Goal: Information Seeking & Learning: Learn about a topic

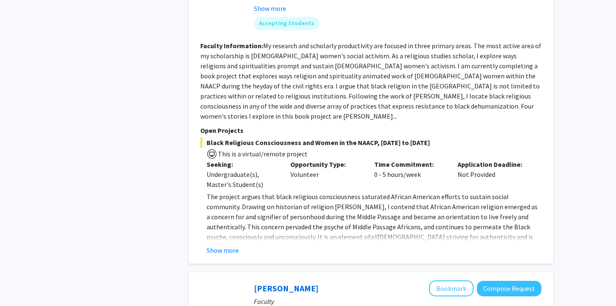
scroll to position [1515, 0]
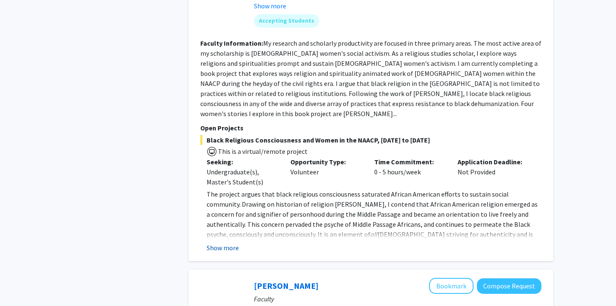
click at [232, 243] on button "Show more" at bounding box center [223, 248] width 32 height 10
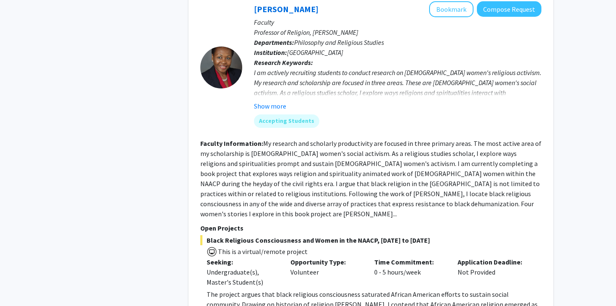
scroll to position [1370, 0]
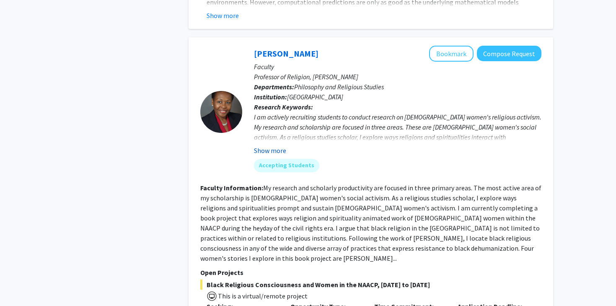
click at [256, 145] on button "Show more" at bounding box center [270, 150] width 32 height 10
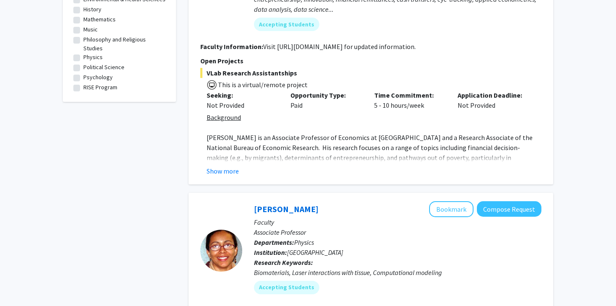
scroll to position [340, 0]
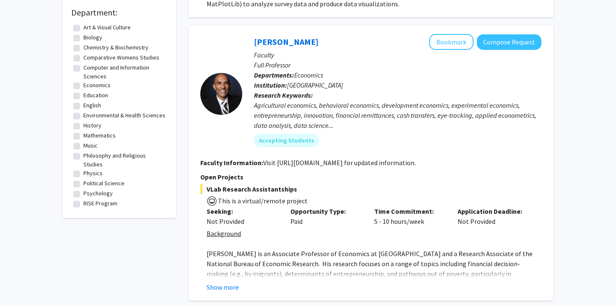
click at [111, 189] on label "Psychology" at bounding box center [97, 193] width 29 height 9
click at [89, 189] on input "Psychology" at bounding box center [85, 191] width 5 height 5
checkbox input "true"
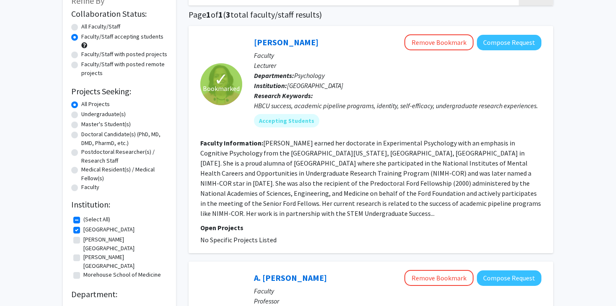
scroll to position [60, 0]
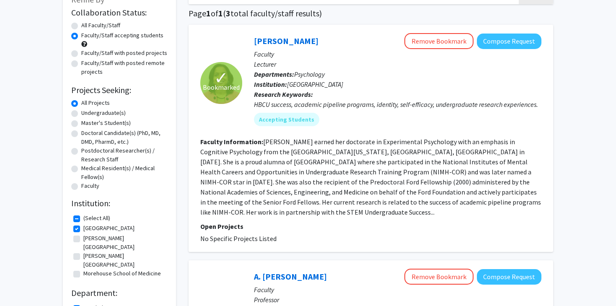
click at [81, 56] on label "Faculty/Staff with posted projects" at bounding box center [124, 53] width 86 height 9
click at [81, 54] on input "Faculty/Staff with posted projects" at bounding box center [83, 51] width 5 height 5
radio input "true"
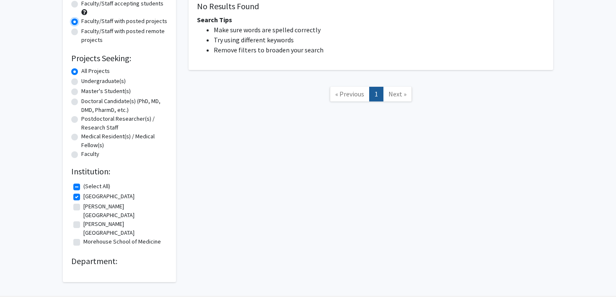
scroll to position [97, 0]
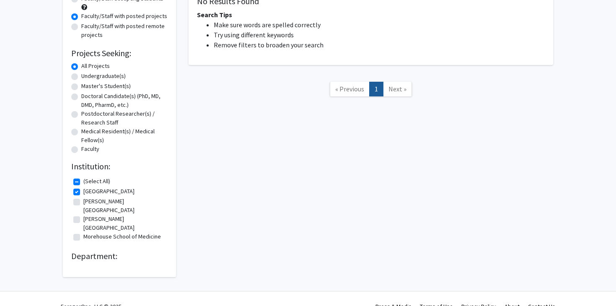
click at [83, 192] on label "[GEOGRAPHIC_DATA]" at bounding box center [108, 191] width 51 height 9
click at [83, 192] on input "[GEOGRAPHIC_DATA]" at bounding box center [85, 189] width 5 height 5
checkbox input "false"
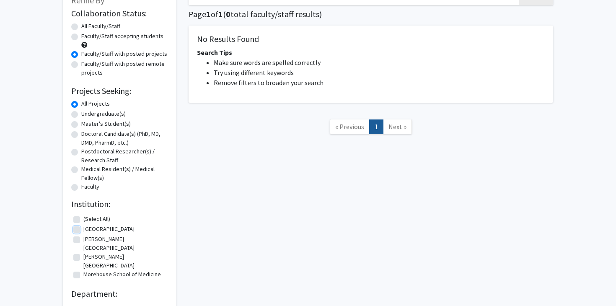
scroll to position [70, 0]
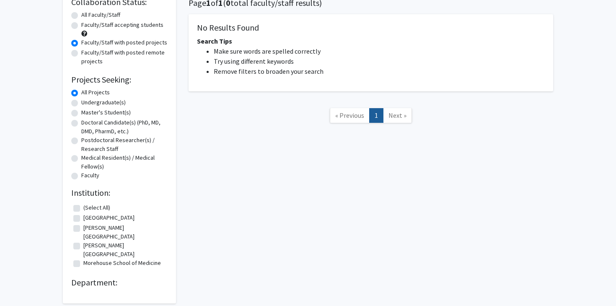
click at [83, 207] on label "(Select All)" at bounding box center [96, 207] width 27 height 9
click at [83, 207] on input "(Select All)" at bounding box center [85, 205] width 5 height 5
checkbox input "true"
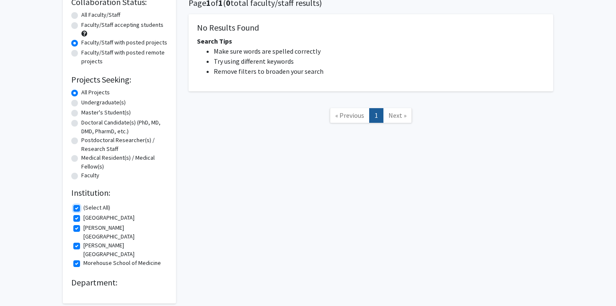
checkbox input "true"
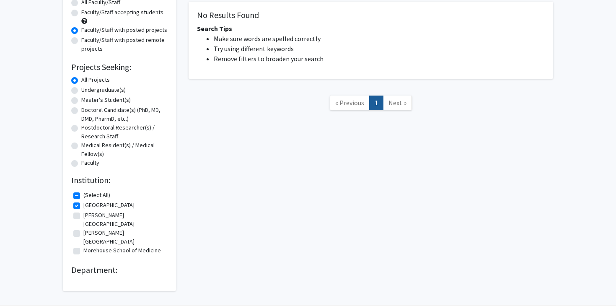
scroll to position [97, 0]
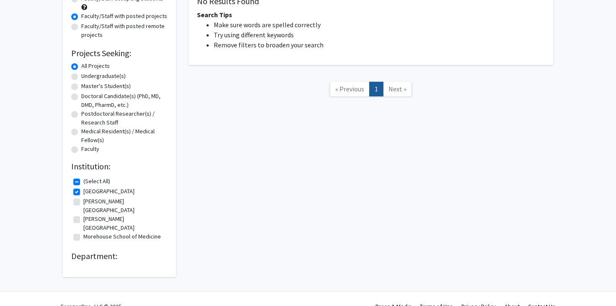
click at [79, 197] on fg-checkbox "[PERSON_NAME][GEOGRAPHIC_DATA] [PERSON_NAME][GEOGRAPHIC_DATA]" at bounding box center [119, 206] width 92 height 18
click at [83, 200] on label "[PERSON_NAME][GEOGRAPHIC_DATA]" at bounding box center [124, 206] width 82 height 18
click at [83, 200] on input "[PERSON_NAME][GEOGRAPHIC_DATA]" at bounding box center [85, 199] width 5 height 5
checkbox input "true"
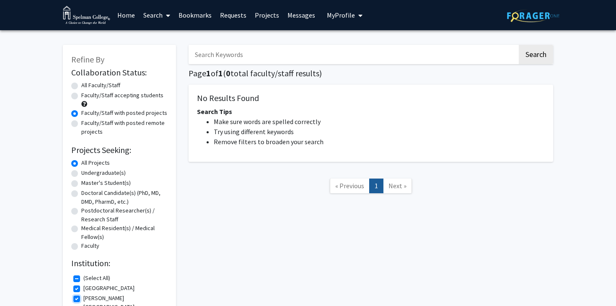
scroll to position [97, 0]
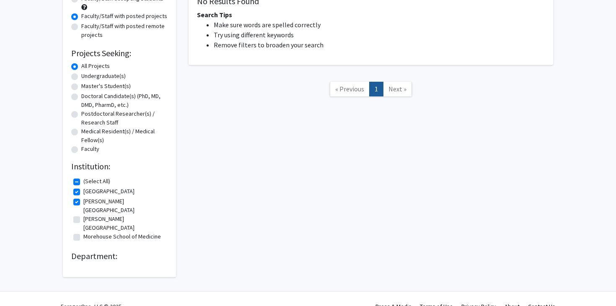
click at [83, 215] on label "[PERSON_NAME][GEOGRAPHIC_DATA]" at bounding box center [124, 224] width 82 height 18
click at [83, 215] on input "[PERSON_NAME][GEOGRAPHIC_DATA]" at bounding box center [85, 217] width 5 height 5
checkbox input "true"
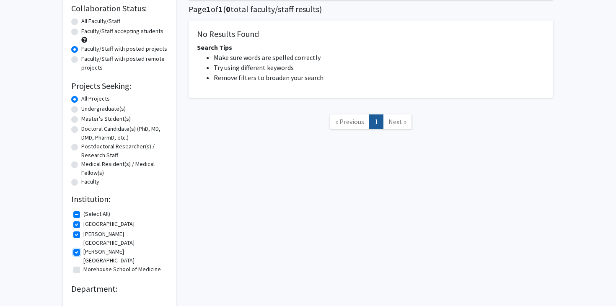
scroll to position [78, 0]
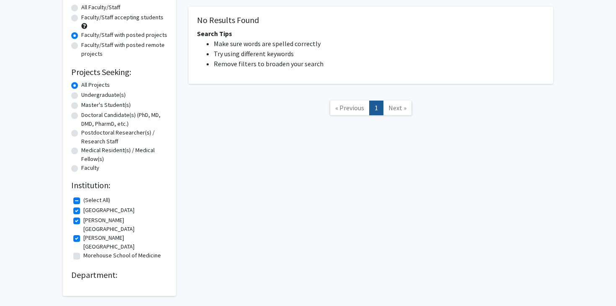
click at [83, 212] on label "[GEOGRAPHIC_DATA]" at bounding box center [108, 210] width 51 height 9
click at [83, 211] on input "[GEOGRAPHIC_DATA]" at bounding box center [85, 208] width 5 height 5
checkbox input "false"
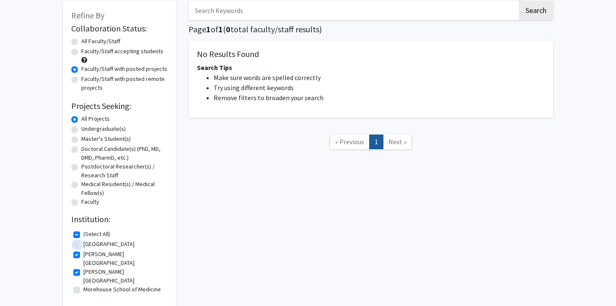
scroll to position [47, 0]
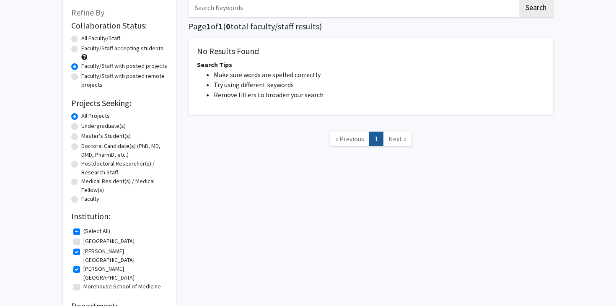
click at [83, 254] on label "[PERSON_NAME][GEOGRAPHIC_DATA]" at bounding box center [124, 256] width 82 height 18
click at [83, 252] on input "[PERSON_NAME][GEOGRAPHIC_DATA]" at bounding box center [85, 249] width 5 height 5
checkbox input "false"
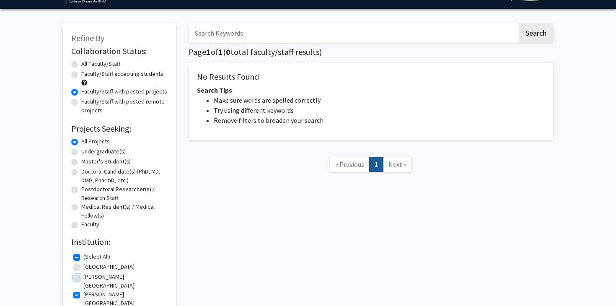
scroll to position [55, 0]
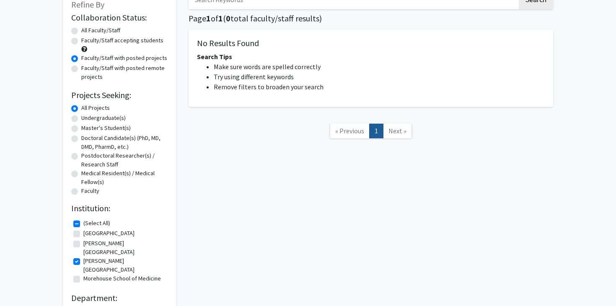
click at [83, 257] on label "[PERSON_NAME][GEOGRAPHIC_DATA]" at bounding box center [124, 266] width 82 height 18
click at [83, 257] on input "[PERSON_NAME][GEOGRAPHIC_DATA]" at bounding box center [85, 259] width 5 height 5
checkbox input "false"
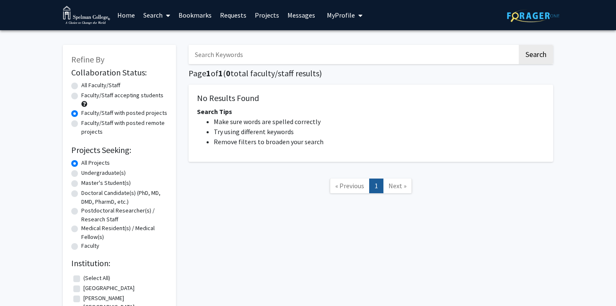
click at [79, 173] on div "Undergraduate(s)" at bounding box center [119, 174] width 96 height 10
click at [78, 174] on div "Undergraduate(s)" at bounding box center [119, 174] width 96 height 10
click at [81, 174] on label "Undergraduate(s)" at bounding box center [103, 173] width 44 height 9
click at [81, 174] on input "Undergraduate(s)" at bounding box center [83, 171] width 5 height 5
radio input "true"
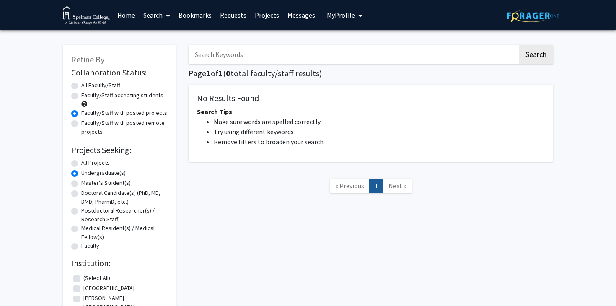
click at [81, 96] on label "Faculty/Staff accepting students" at bounding box center [122, 95] width 82 height 9
click at [81, 96] on input "Faculty/Staff accepting students" at bounding box center [83, 93] width 5 height 5
radio input "true"
click at [75, 80] on form "Collaboration Status: Collaboration Status All Faculty/Staff Collaboration Stat…" at bounding box center [119, 160] width 96 height 184
click at [81, 87] on label "All Faculty/Staff" at bounding box center [100, 85] width 39 height 9
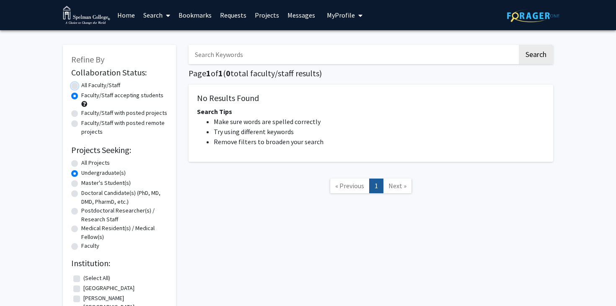
click at [81, 86] on input "All Faculty/Staff" at bounding box center [83, 83] width 5 height 5
radio input "true"
click at [79, 17] on img at bounding box center [86, 15] width 47 height 19
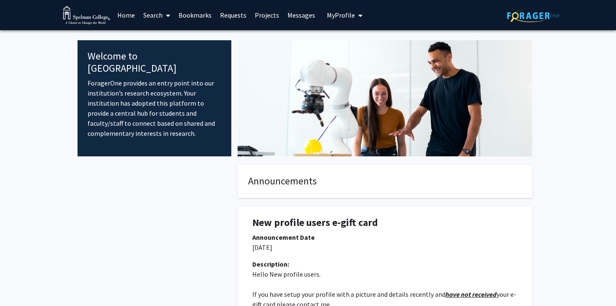
click at [274, 13] on link "Projects" at bounding box center [267, 14] width 33 height 29
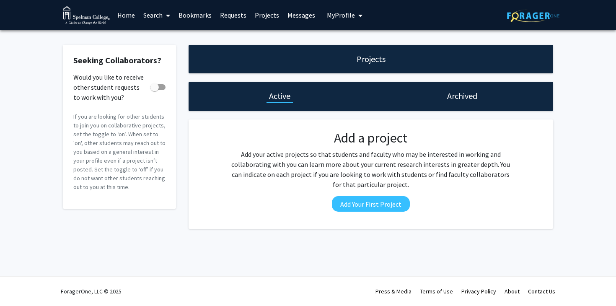
click at [295, 14] on link "Messages" at bounding box center [301, 14] width 36 height 29
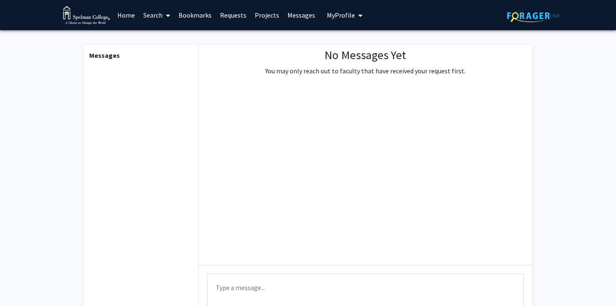
click at [221, 10] on link "Requests" at bounding box center [233, 14] width 35 height 29
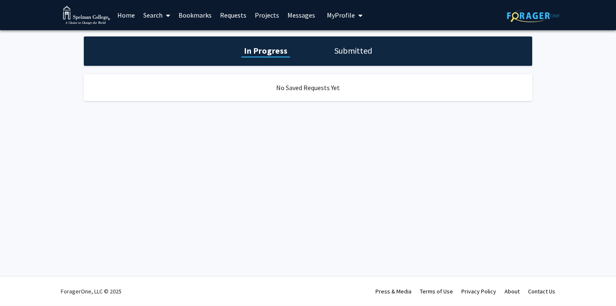
click at [190, 14] on link "Bookmarks" at bounding box center [195, 14] width 42 height 29
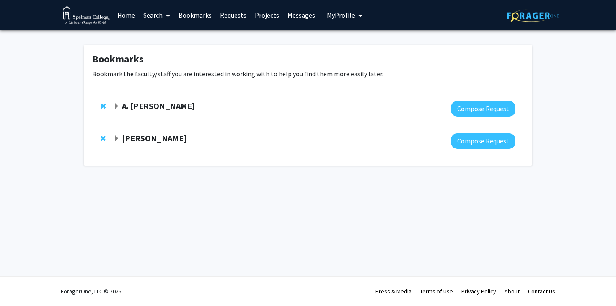
click at [157, 15] on link "Search" at bounding box center [156, 14] width 35 height 29
click at [180, 42] on span "Faculty/Staff" at bounding box center [170, 38] width 62 height 17
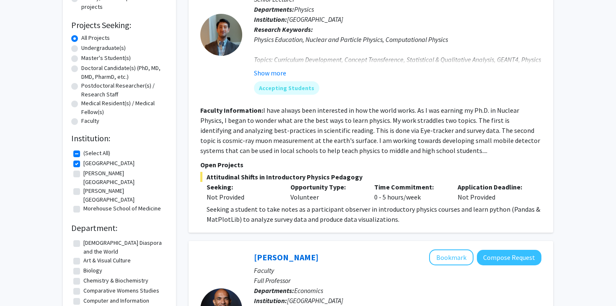
click at [83, 175] on label "[PERSON_NAME][GEOGRAPHIC_DATA]" at bounding box center [124, 178] width 82 height 18
click at [83, 174] on input "[PERSON_NAME][GEOGRAPHIC_DATA]" at bounding box center [85, 171] width 5 height 5
checkbox input "true"
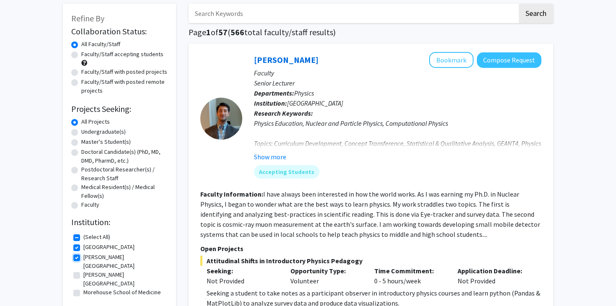
scroll to position [42, 0]
click at [83, 246] on label "[GEOGRAPHIC_DATA]" at bounding box center [108, 246] width 51 height 9
click at [83, 246] on input "[GEOGRAPHIC_DATA]" at bounding box center [85, 244] width 5 height 5
checkbox input "false"
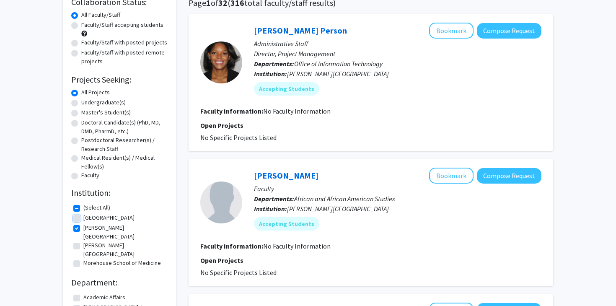
scroll to position [90, 0]
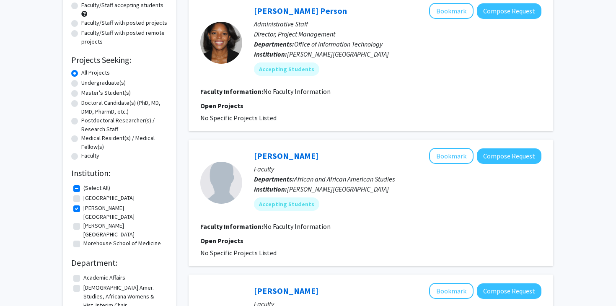
click at [83, 221] on label "[PERSON_NAME][GEOGRAPHIC_DATA]" at bounding box center [124, 230] width 82 height 18
click at [83, 221] on input "[PERSON_NAME][GEOGRAPHIC_DATA]" at bounding box center [85, 223] width 5 height 5
checkbox input "true"
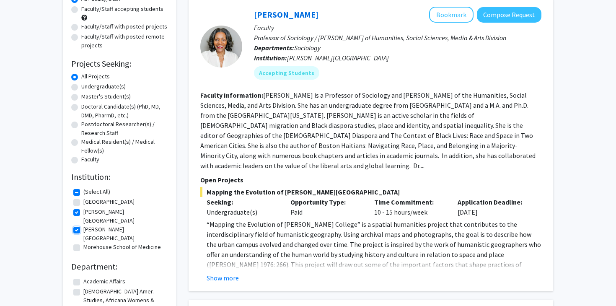
scroll to position [101, 0]
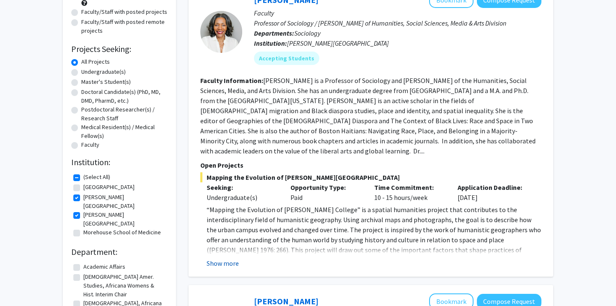
click at [217, 258] on button "Show more" at bounding box center [223, 263] width 32 height 10
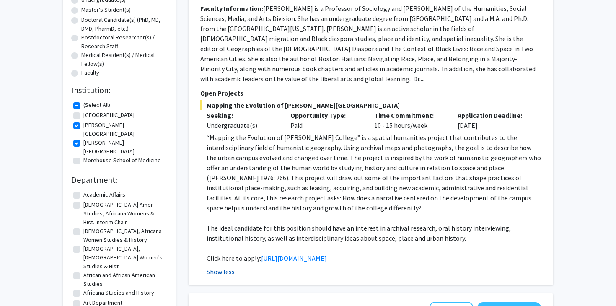
scroll to position [168, 0]
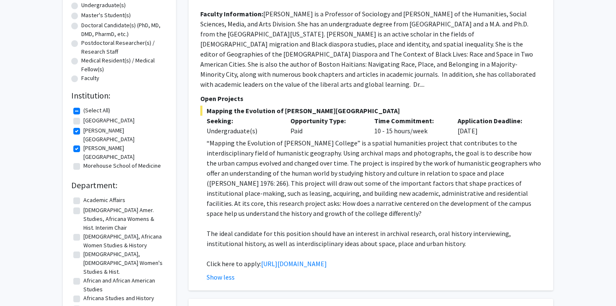
click at [81, 161] on fg-checkbox "[PERSON_NAME][GEOGRAPHIC_DATA][PERSON_NAME]" at bounding box center [119, 166] width 92 height 10
click at [83, 161] on label "Morehouse School of Medicine" at bounding box center [122, 165] width 78 height 9
click at [83, 161] on input "Morehouse School of Medicine" at bounding box center [85, 163] width 5 height 5
checkbox input "true"
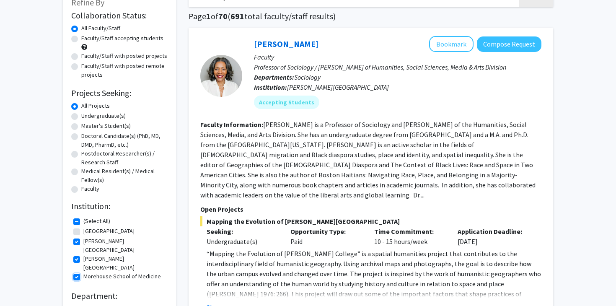
scroll to position [86, 0]
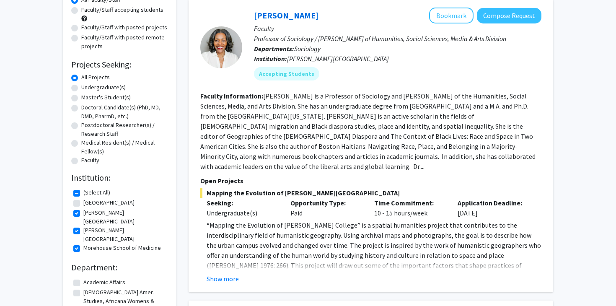
click at [218, 262] on fg-read-more "“Mapping the Evolution of [PERSON_NAME] College” is a spatial humanities projec…" at bounding box center [370, 252] width 341 height 64
click at [216, 274] on button "Show more" at bounding box center [223, 279] width 32 height 10
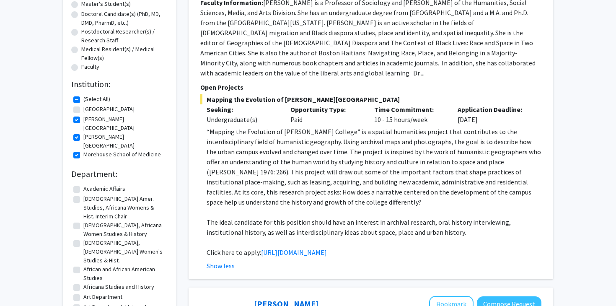
scroll to position [180, 0]
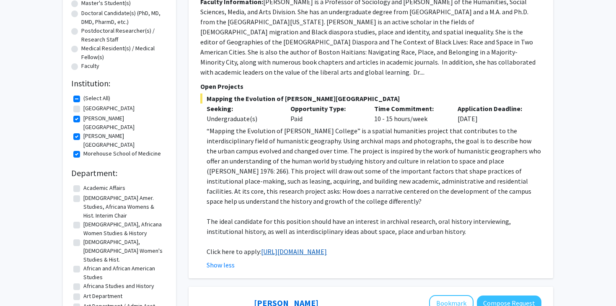
click at [267, 247] on link "[URL][DOMAIN_NAME]" at bounding box center [294, 251] width 66 height 8
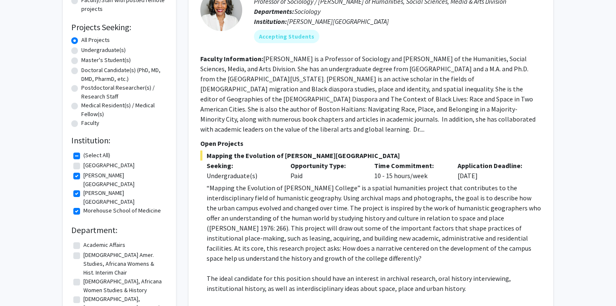
scroll to position [124, 0]
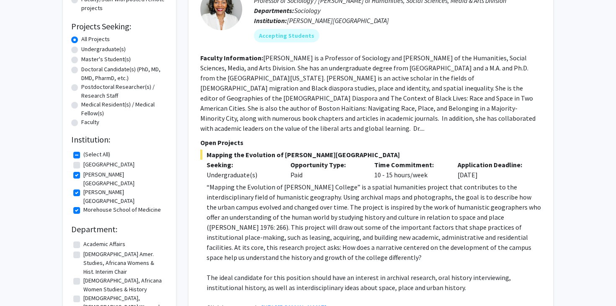
click at [83, 178] on label "[PERSON_NAME][GEOGRAPHIC_DATA]" at bounding box center [124, 179] width 82 height 18
click at [83, 176] on input "[PERSON_NAME][GEOGRAPHIC_DATA]" at bounding box center [85, 172] width 5 height 5
checkbox input "false"
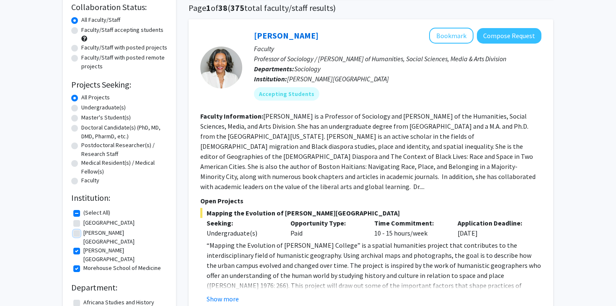
scroll to position [78, 0]
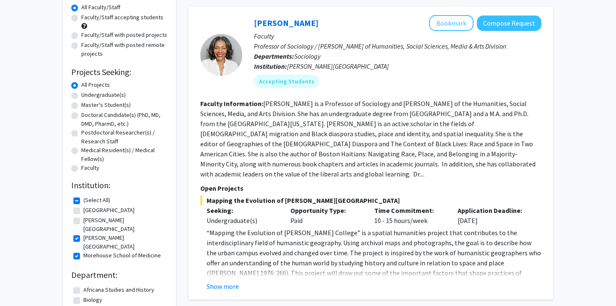
click at [83, 211] on label "[GEOGRAPHIC_DATA]" at bounding box center [108, 210] width 51 height 9
click at [83, 211] on input "[GEOGRAPHIC_DATA]" at bounding box center [85, 208] width 5 height 5
checkbox input "true"
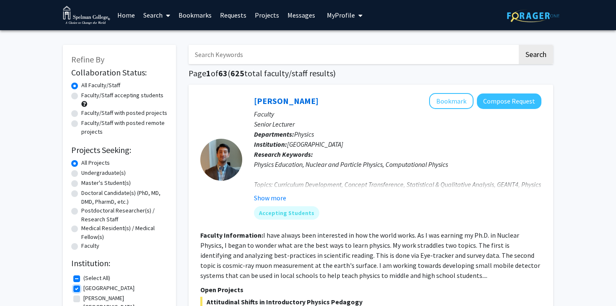
scroll to position [78, 0]
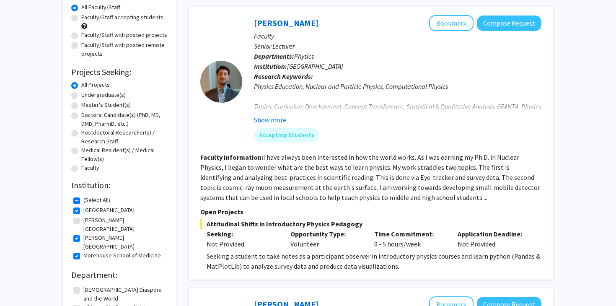
click at [83, 234] on label "[PERSON_NAME][GEOGRAPHIC_DATA]" at bounding box center [124, 243] width 82 height 18
click at [83, 234] on input "[PERSON_NAME][GEOGRAPHIC_DATA]" at bounding box center [85, 236] width 5 height 5
checkbox input "false"
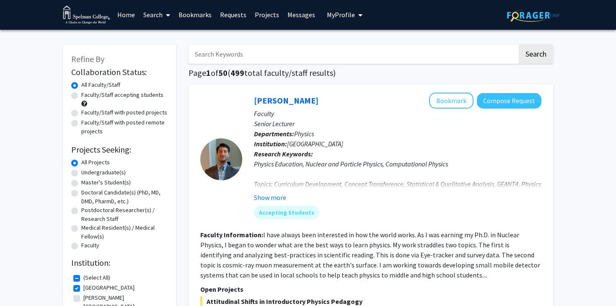
scroll to position [78, 0]
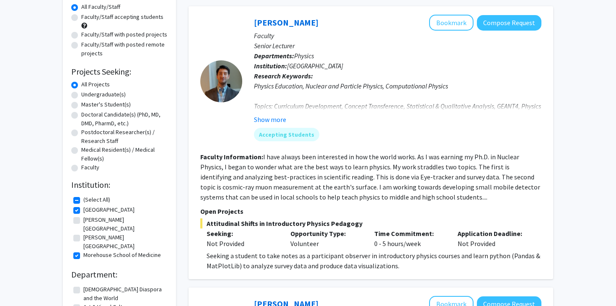
click at [76, 246] on fg-checkbox-list "(Select All) (Select All) [GEOGRAPHIC_DATA] [GEOGRAPHIC_DATA] [PERSON_NAME][GEO…" at bounding box center [119, 228] width 96 height 70
click at [83, 251] on label "Morehouse School of Medicine" at bounding box center [122, 255] width 78 height 9
click at [83, 251] on input "Morehouse School of Medicine" at bounding box center [85, 253] width 5 height 5
checkbox input "false"
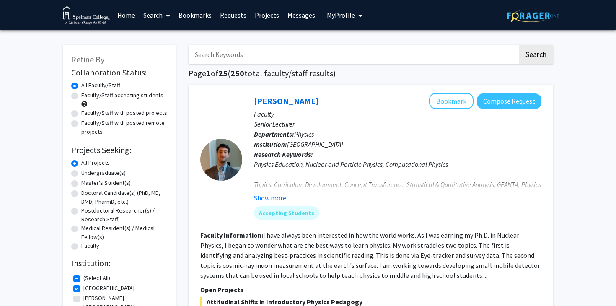
click at [163, 16] on link "Search" at bounding box center [156, 14] width 35 height 29
